Goal: Entertainment & Leisure: Consume media (video, audio)

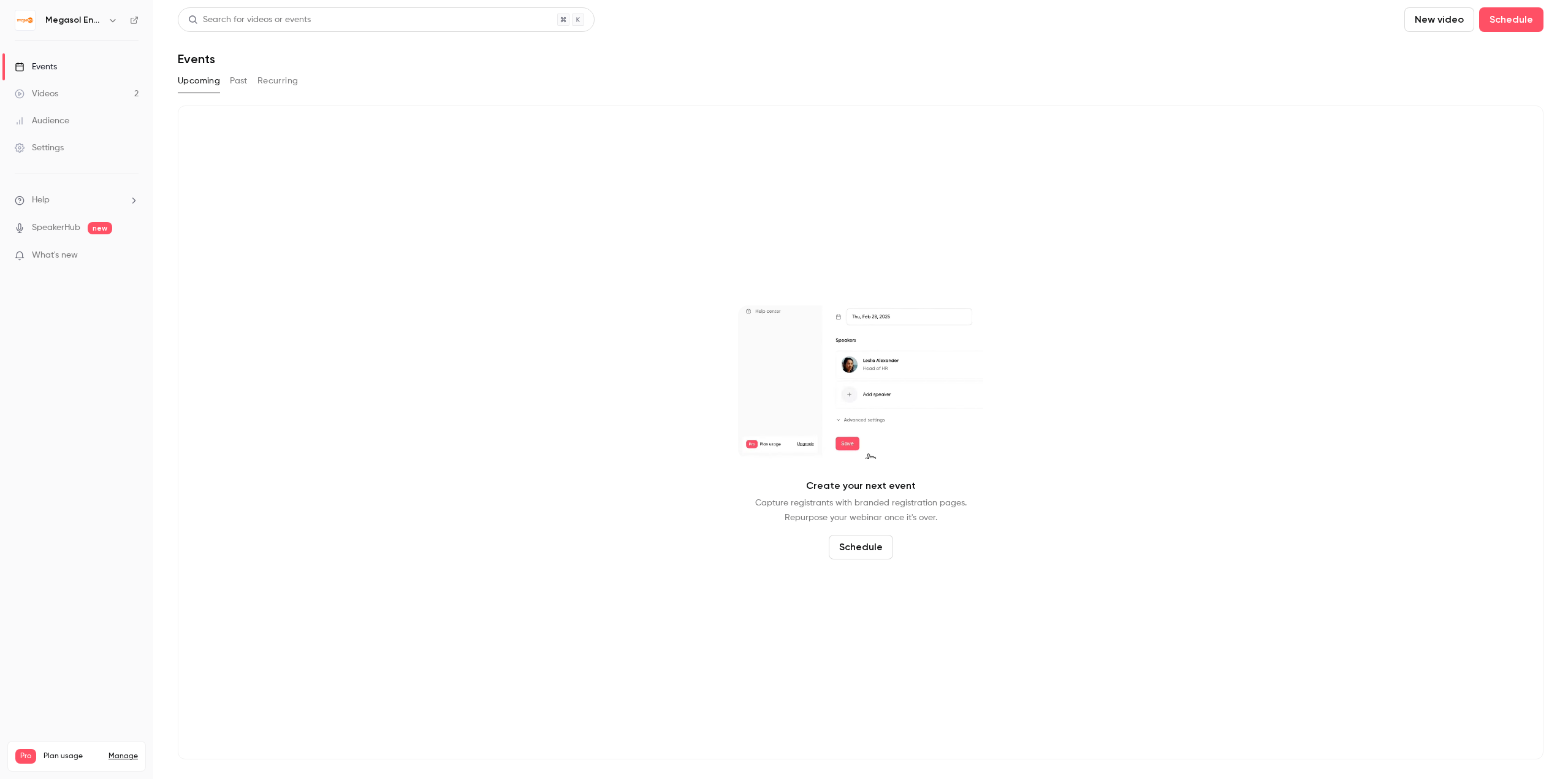
click at [477, 303] on div "Create your next event Capture registrants with branded registration pages. Rep…" at bounding box center [861, 432] width 1366 height 653
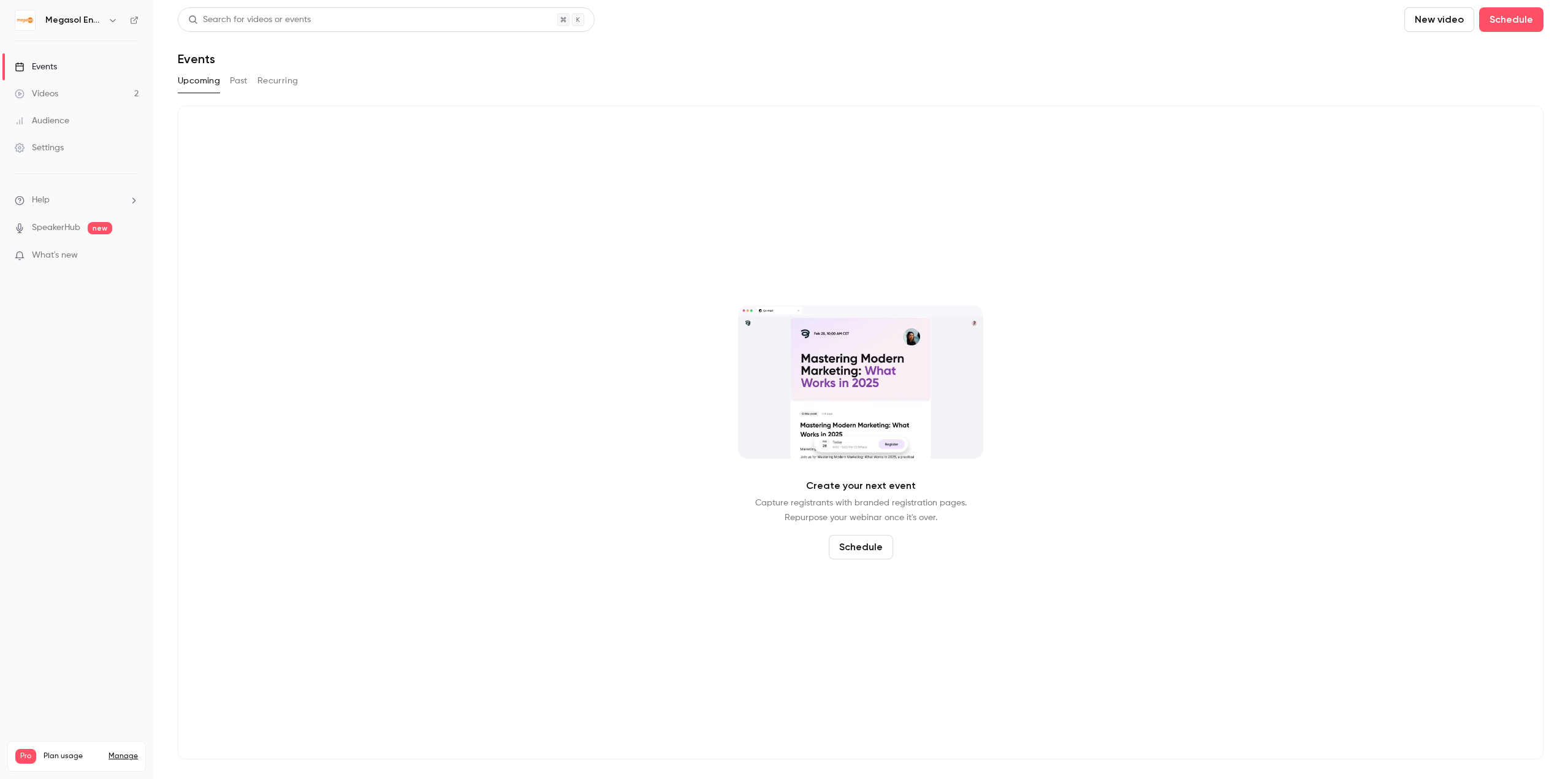
click at [94, 106] on link "Videos 2" at bounding box center [77, 93] width 153 height 27
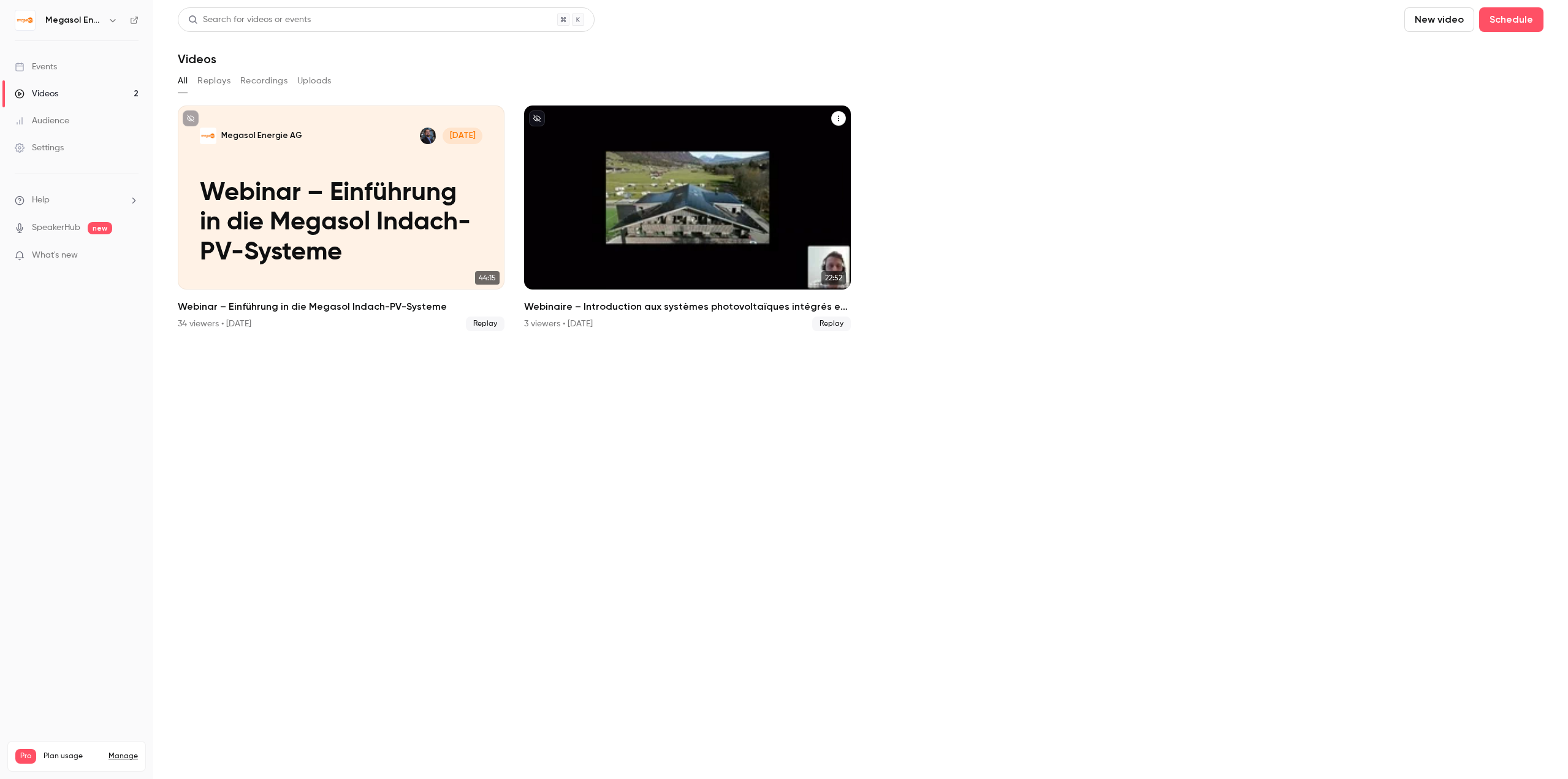
click at [614, 327] on div "3 viewers • [DATE] Replay" at bounding box center [688, 323] width 327 height 15
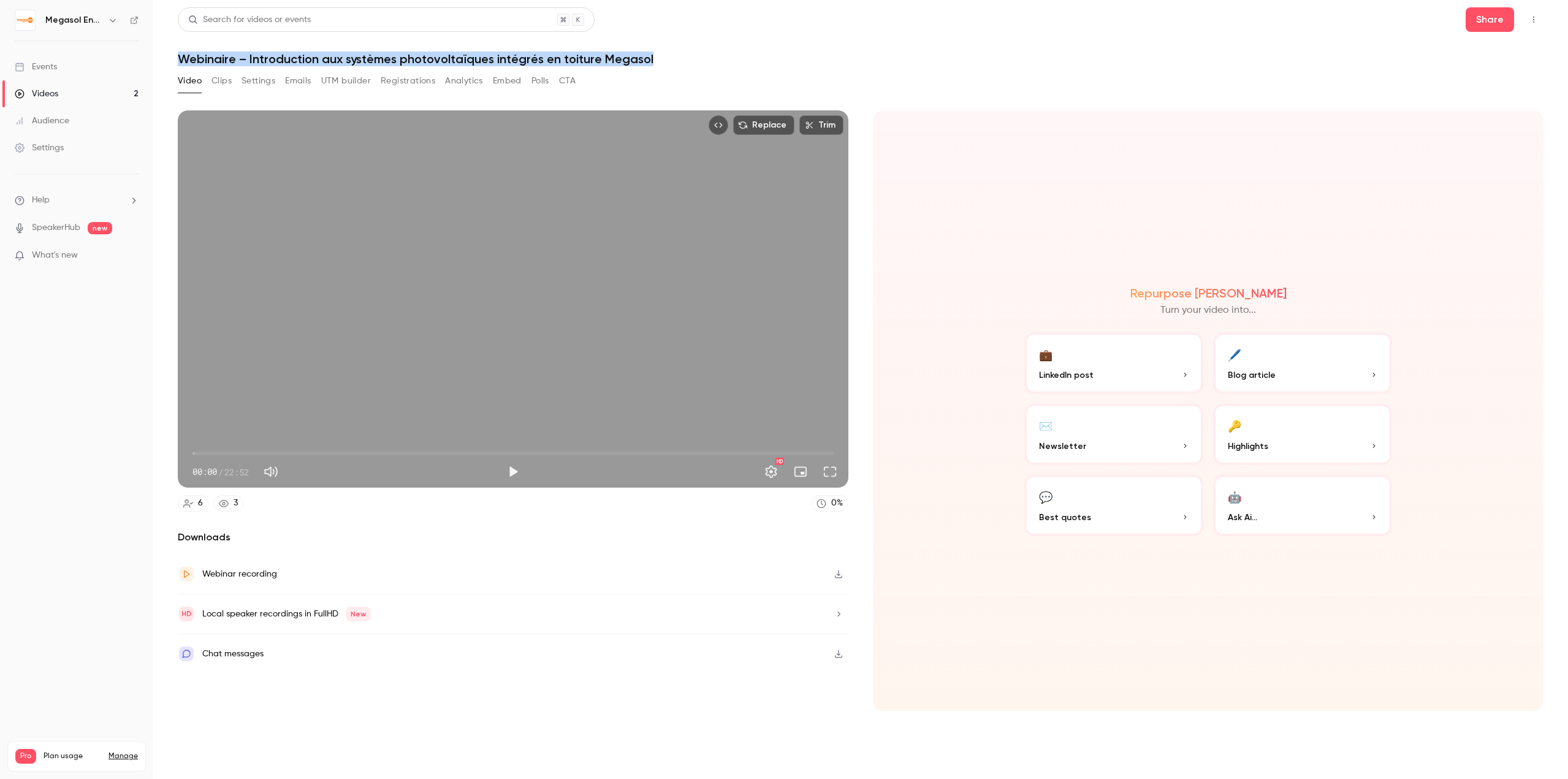
drag, startPoint x: 178, startPoint y: 55, endPoint x: 662, endPoint y: 52, distance: 484.0
click at [662, 52] on h1 "Webinaire – Introduction aux systèmes photovoltaïques intégrés en toiture Megas…" at bounding box center [861, 58] width 1366 height 15
click at [775, 62] on h1 "Webinaire – Introduction aux systèmes photovoltaïques intégrés en toiture Megas…" at bounding box center [861, 58] width 1366 height 15
